Goal: Task Accomplishment & Management: Use online tool/utility

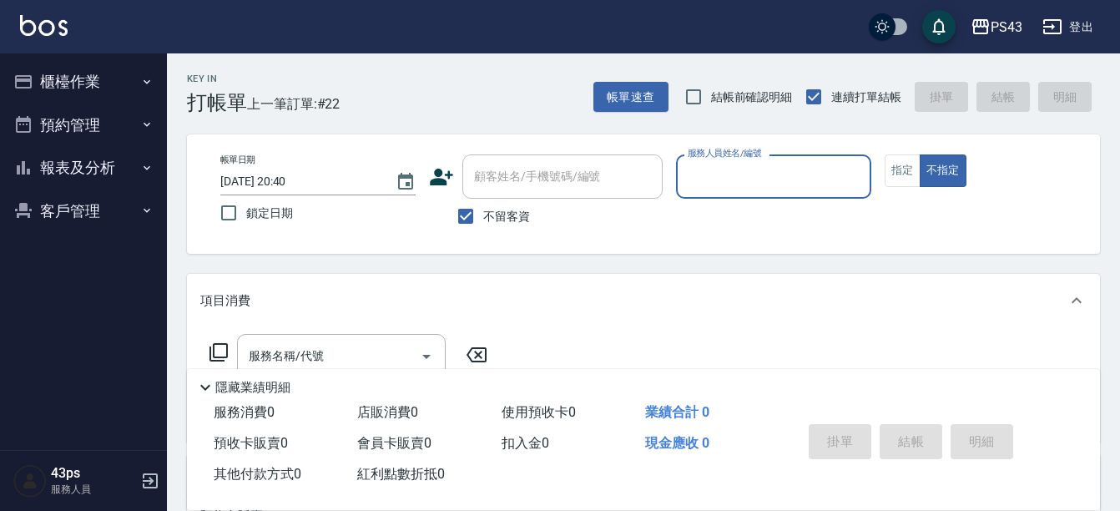
click at [144, 83] on icon "button" at bounding box center [146, 81] width 13 height 13
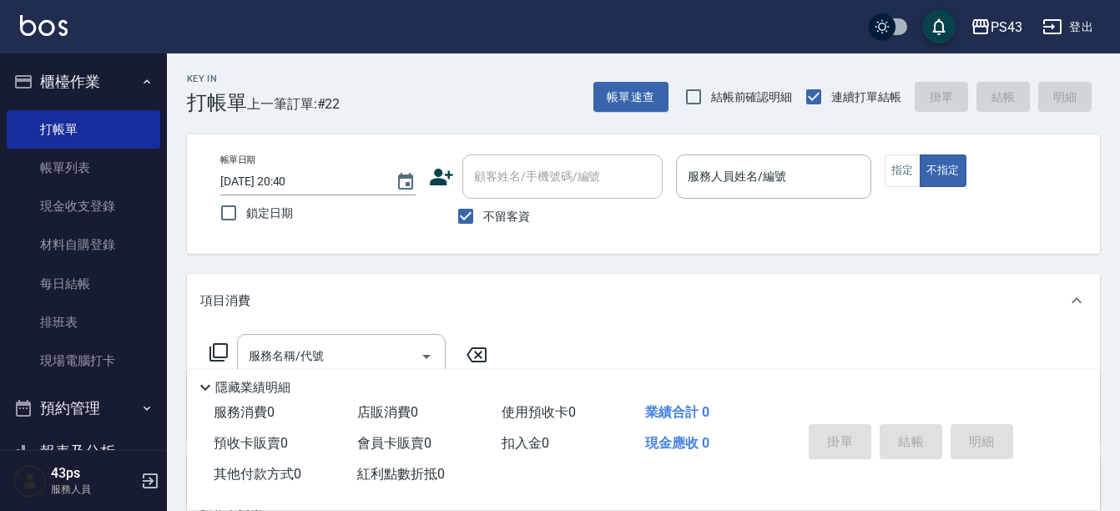
click at [273, 211] on span "鎖定日期" at bounding box center [269, 213] width 47 height 18
click at [246, 211] on input "鎖定日期" at bounding box center [228, 212] width 35 height 35
click at [273, 211] on span "鎖定日期" at bounding box center [269, 213] width 47 height 18
click at [246, 211] on input "鎖定日期" at bounding box center [228, 212] width 35 height 35
click at [244, 214] on input "鎖定日期" at bounding box center [228, 212] width 35 height 35
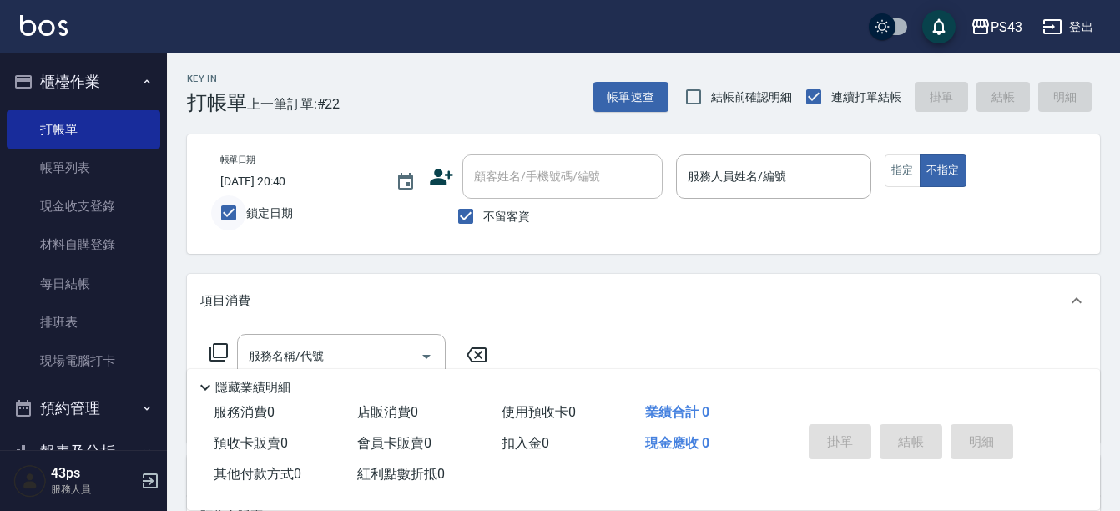
click at [231, 209] on input "鎖定日期" at bounding box center [228, 212] width 35 height 35
checkbox input "false"
click at [121, 87] on button "櫃檯作業" at bounding box center [84, 81] width 154 height 43
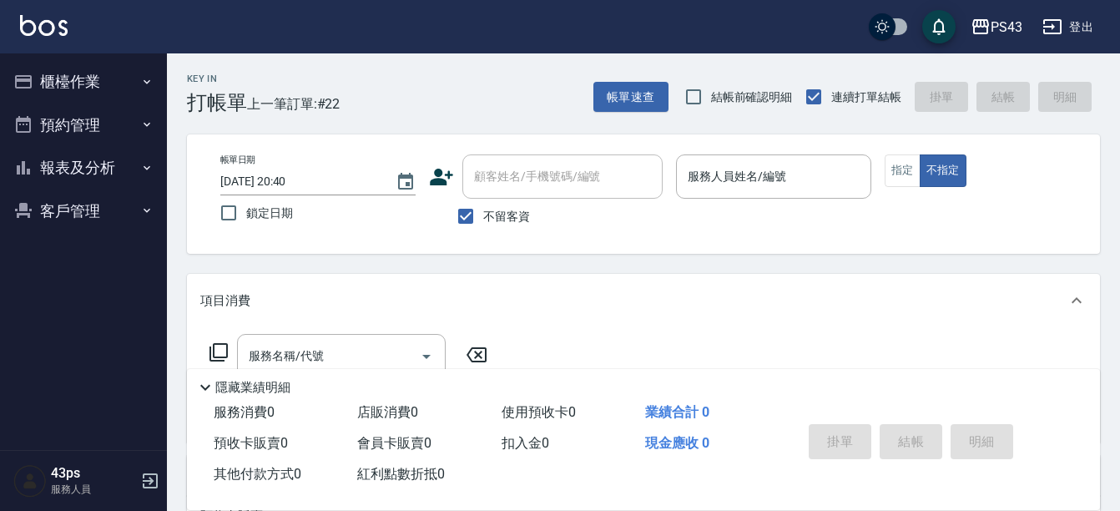
click at [106, 77] on button "櫃檯作業" at bounding box center [84, 81] width 154 height 43
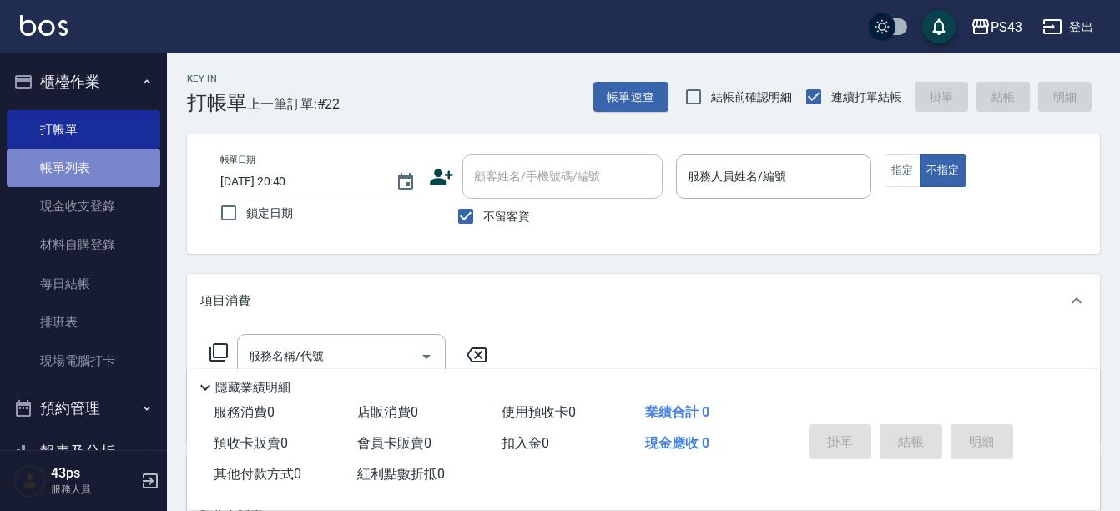
click at [101, 157] on link "帳單列表" at bounding box center [84, 168] width 154 height 38
